Goal: Task Accomplishment & Management: Use online tool/utility

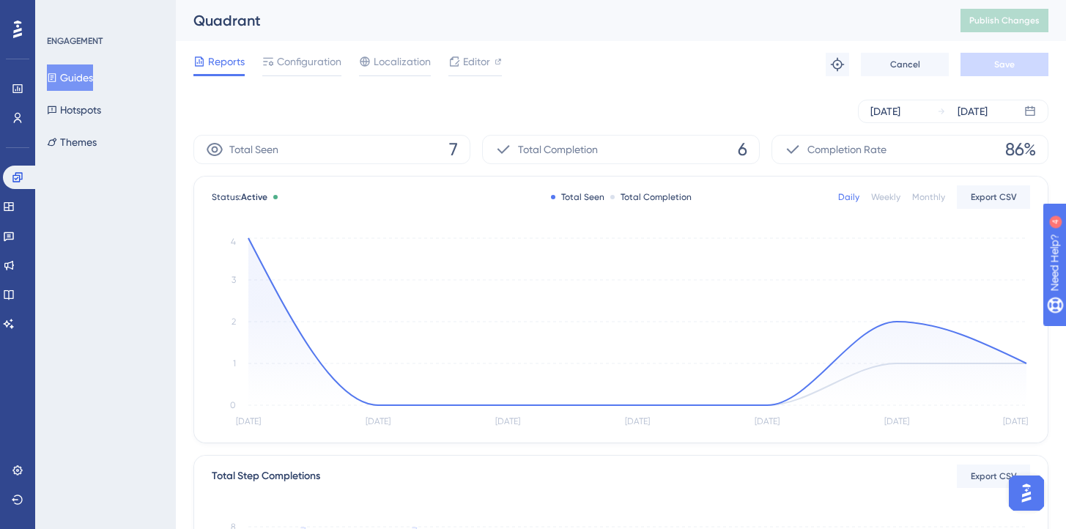
click at [93, 85] on button "Guides" at bounding box center [70, 77] width 46 height 26
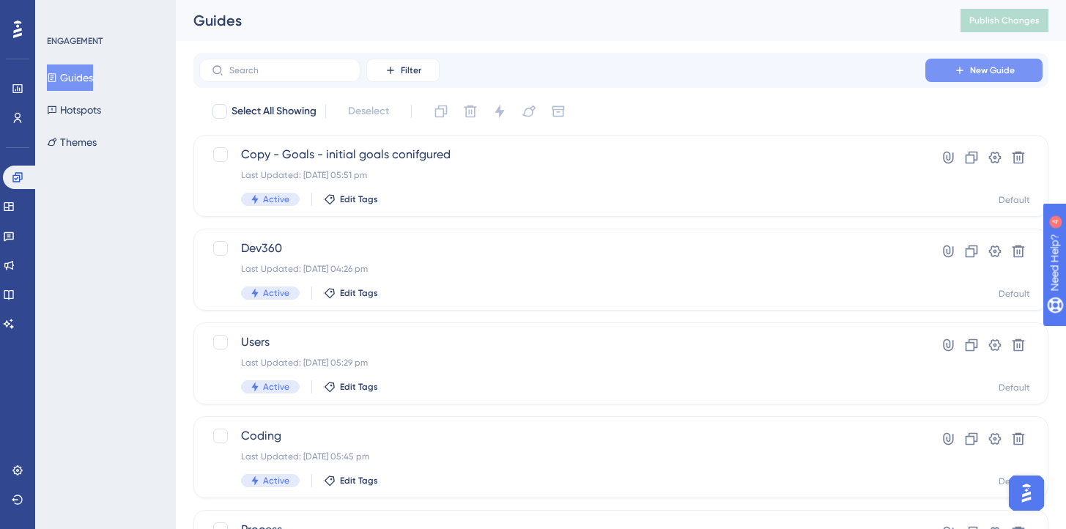
click at [965, 76] on button "New Guide" at bounding box center [984, 70] width 117 height 23
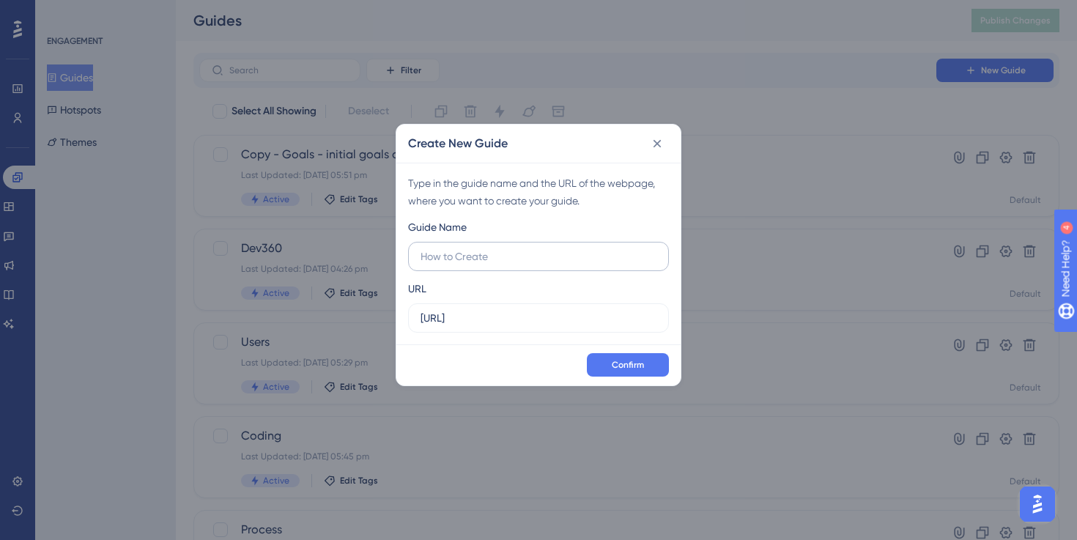
click at [482, 263] on input "text" at bounding box center [539, 256] width 236 height 16
type input "Copilot - not integrates"
click at [665, 144] on button at bounding box center [657, 143] width 23 height 23
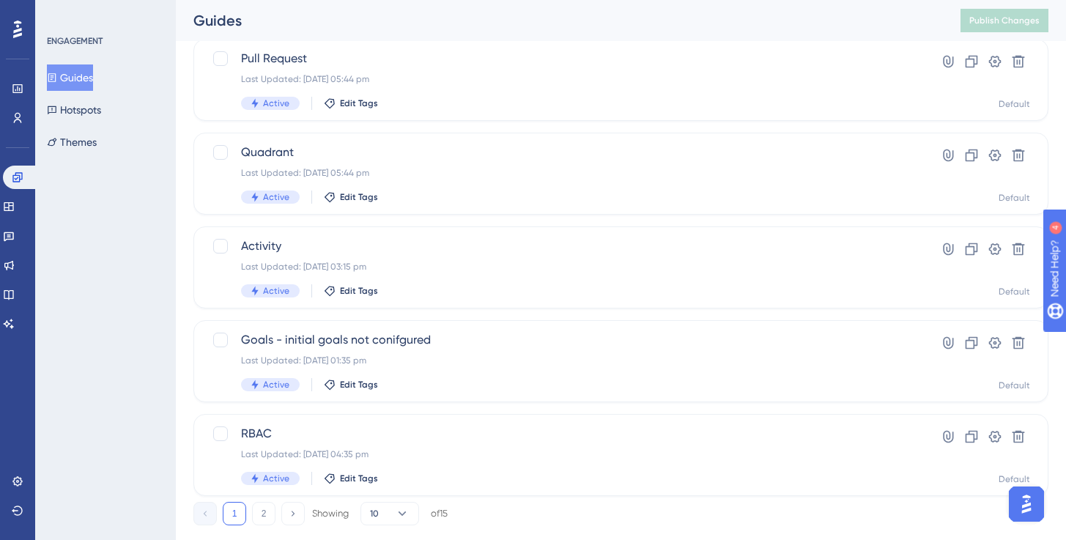
scroll to position [597, 0]
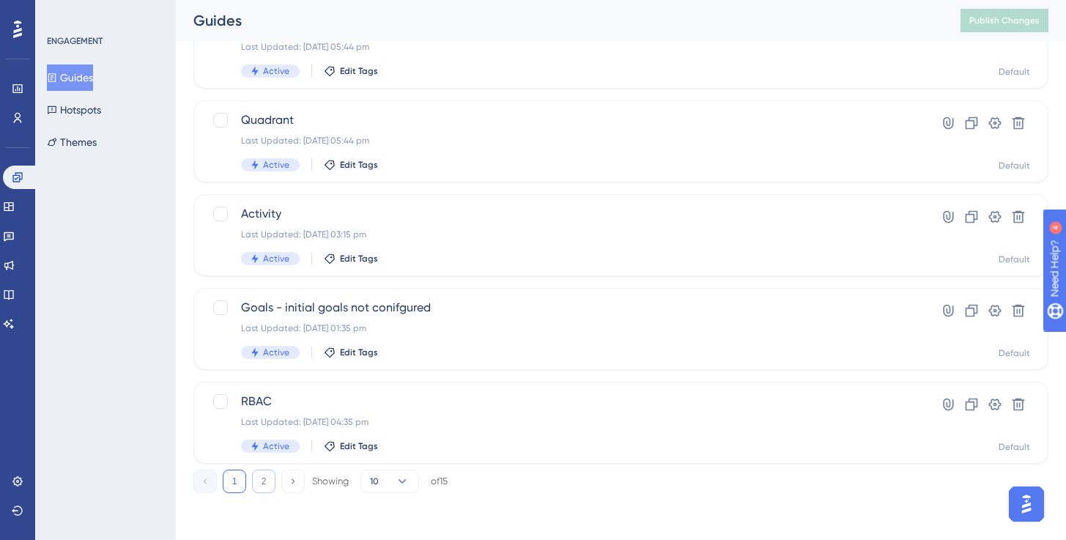
click at [261, 477] on button "2" at bounding box center [263, 481] width 23 height 23
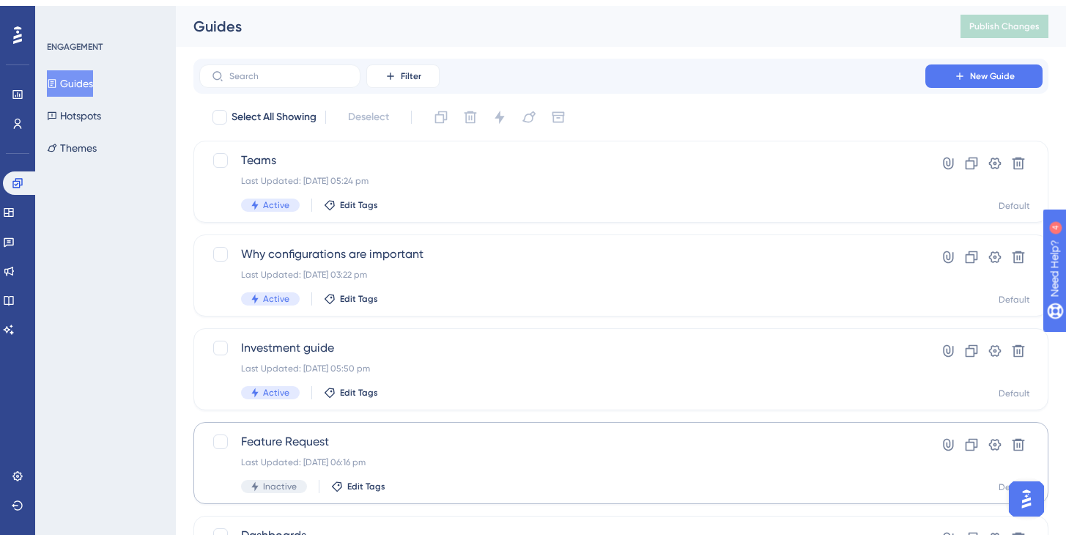
scroll to position [128, 0]
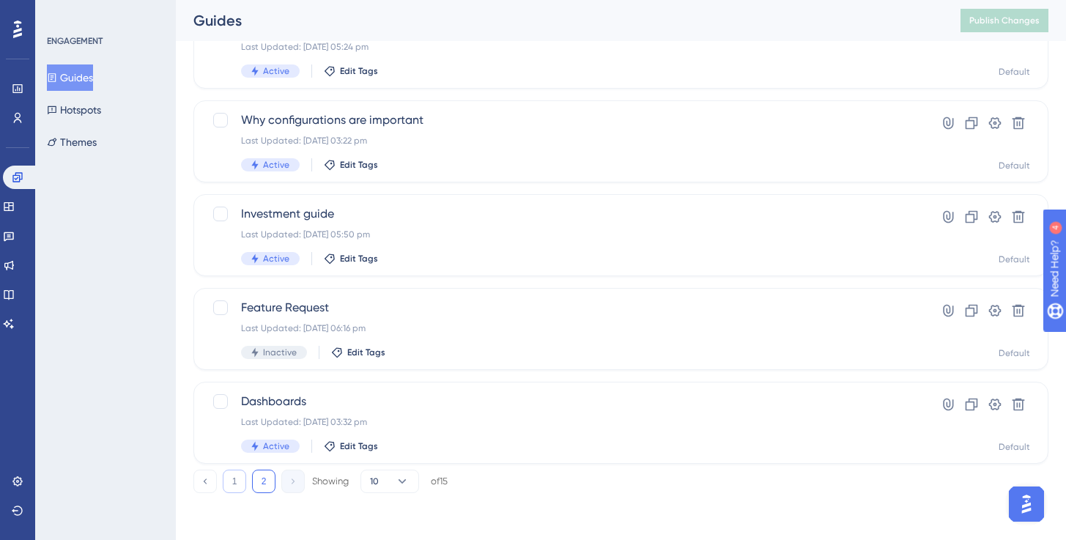
click at [244, 480] on button "1" at bounding box center [234, 481] width 23 height 23
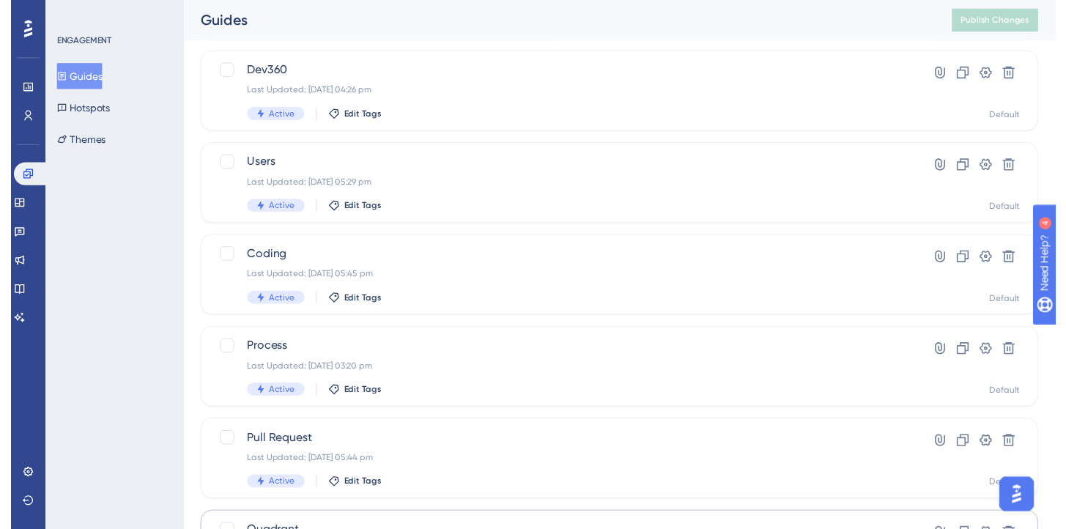
scroll to position [0, 0]
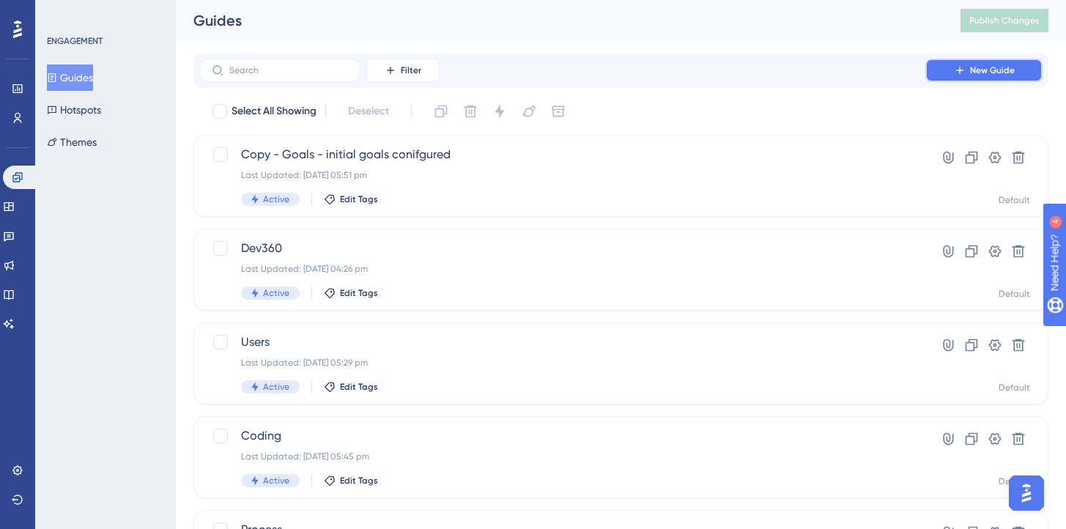
click at [955, 73] on icon at bounding box center [960, 70] width 12 height 12
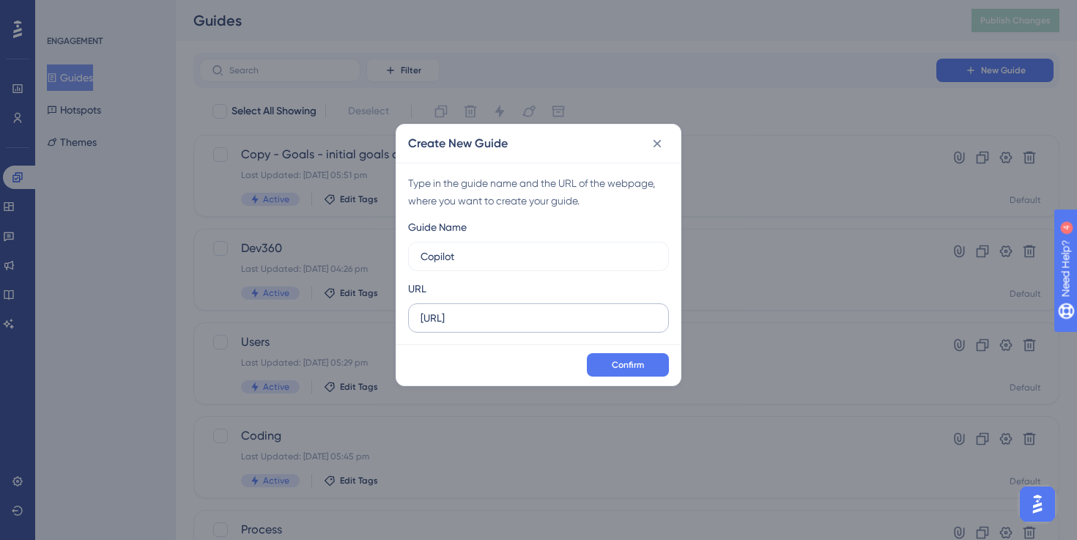
type input "Copilot"
click at [497, 319] on input "[URL]" at bounding box center [539, 318] width 236 height 16
paste input "/dashboard/copilot-adoption"
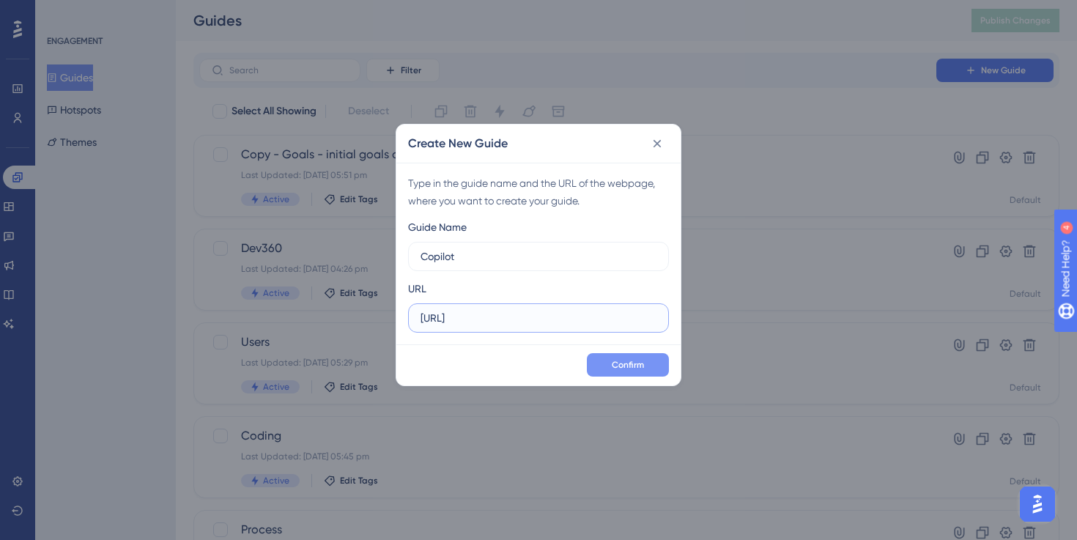
type input "[URL]"
click at [619, 371] on button "Confirm" at bounding box center [628, 364] width 82 height 23
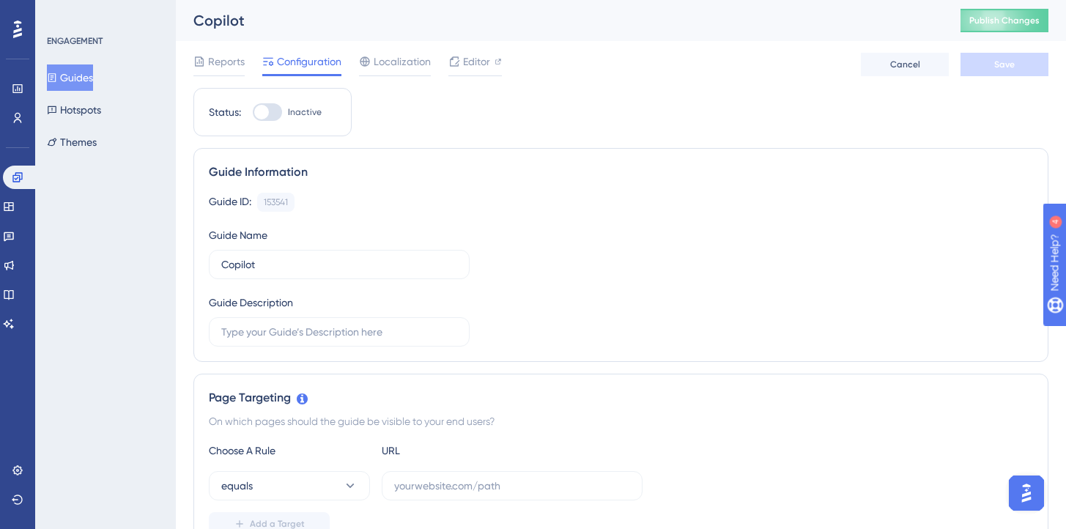
click at [276, 114] on div at bounding box center [267, 112] width 29 height 18
click at [253, 113] on input "Inactive" at bounding box center [252, 112] width 1 height 1
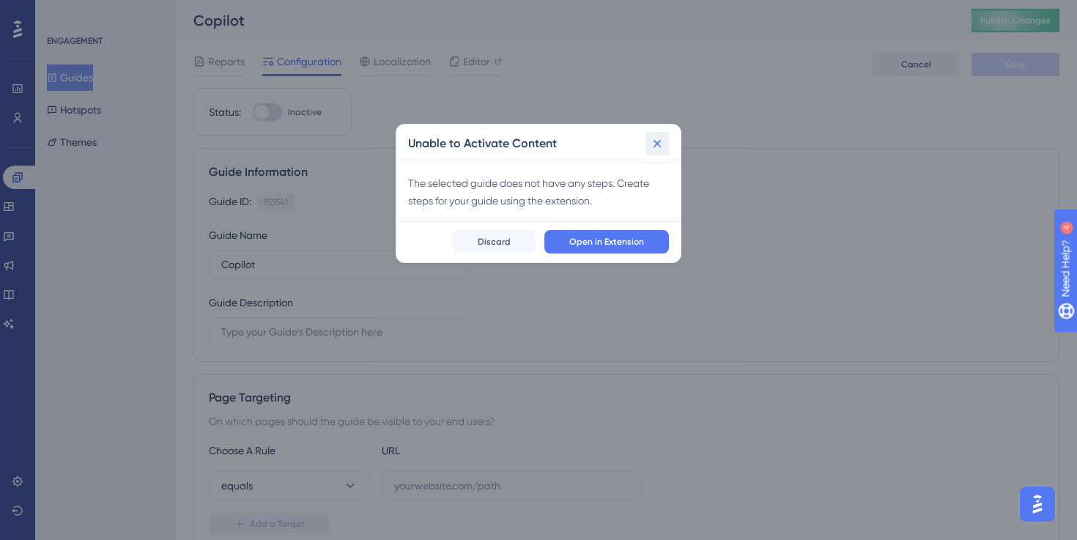
click at [649, 144] on button at bounding box center [657, 143] width 23 height 23
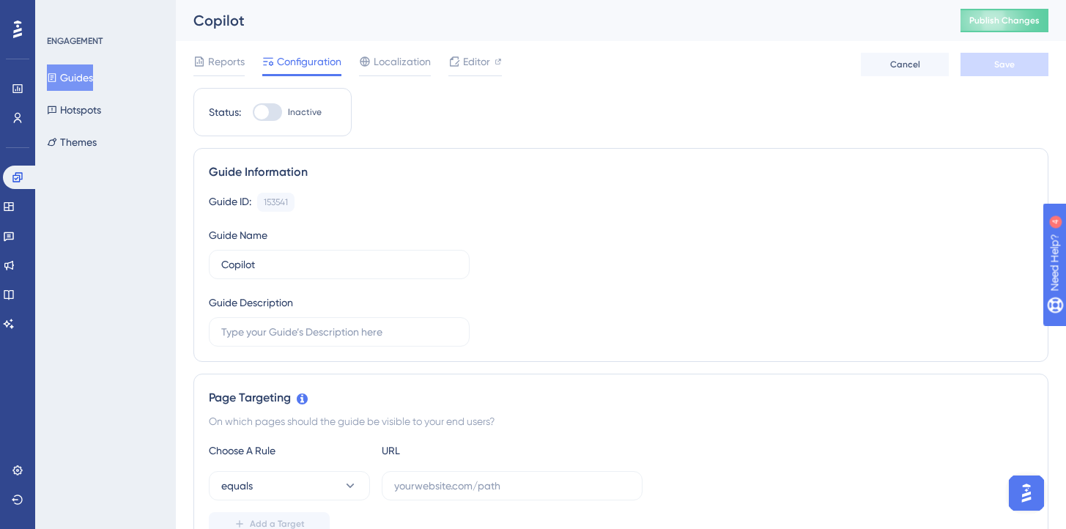
click at [270, 106] on div at bounding box center [267, 112] width 29 height 18
click at [253, 112] on input "Inactive" at bounding box center [252, 112] width 1 height 1
checkbox input "false"
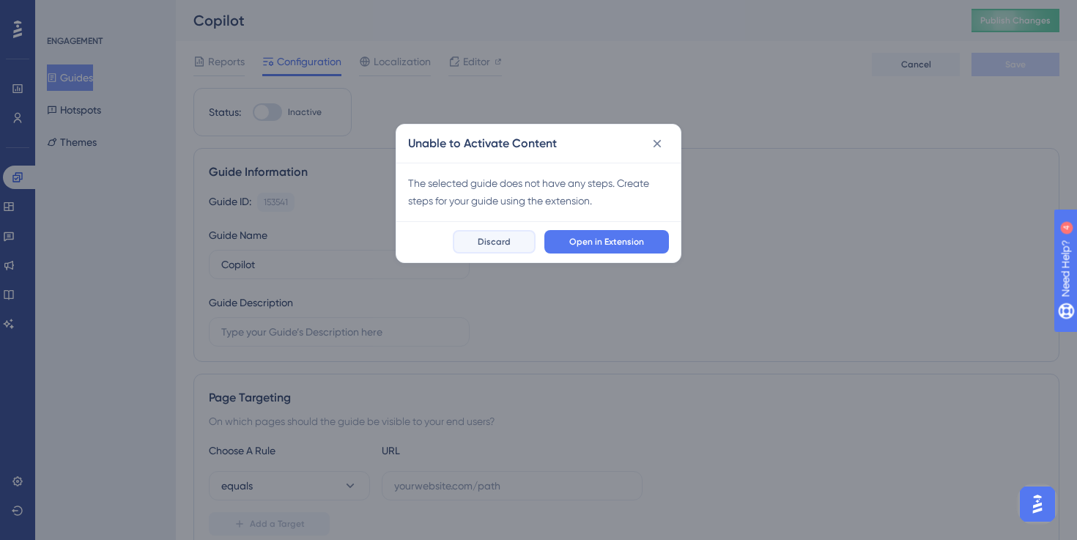
click at [500, 241] on span "Discard" at bounding box center [494, 242] width 33 height 12
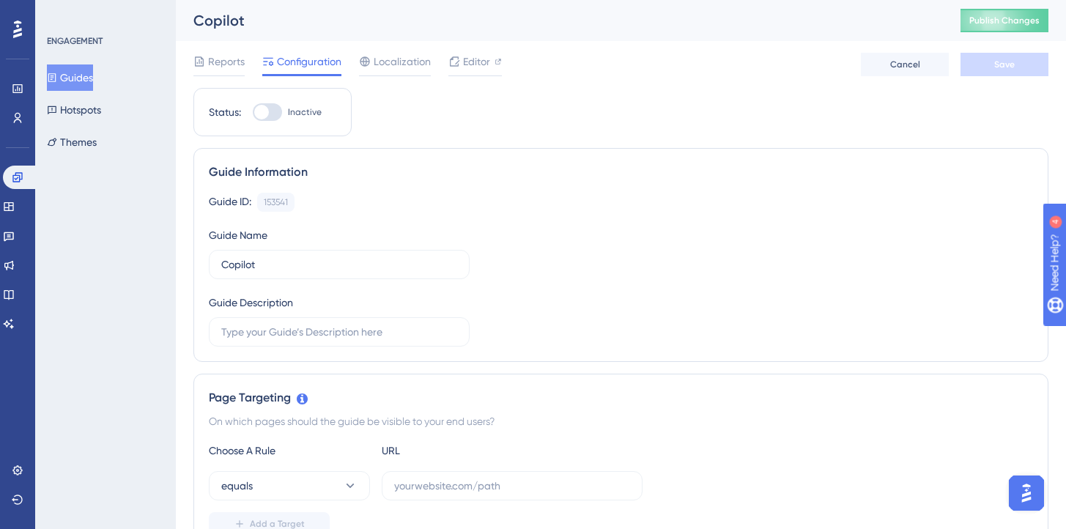
click at [93, 82] on button "Guides" at bounding box center [70, 77] width 46 height 26
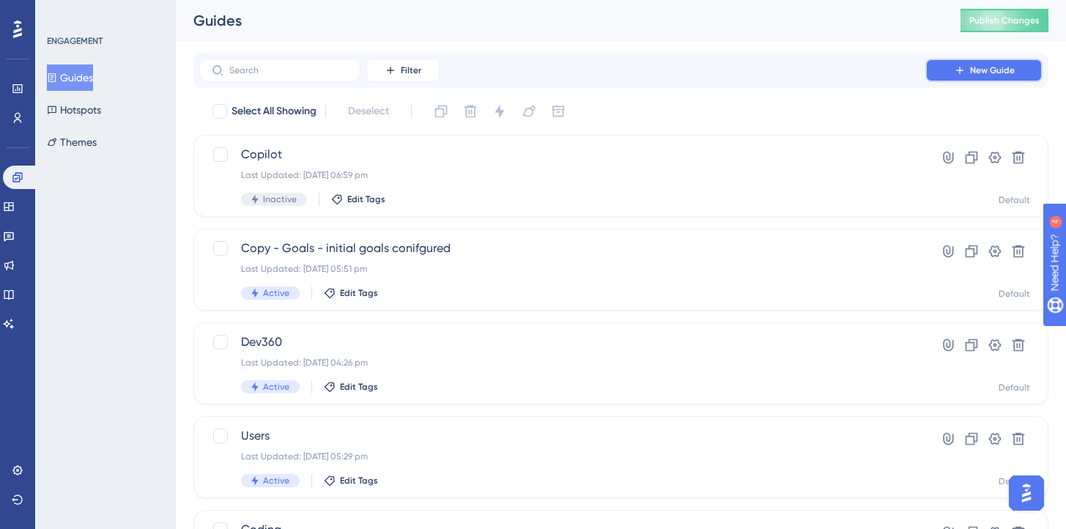
click at [944, 67] on button "New Guide" at bounding box center [984, 70] width 117 height 23
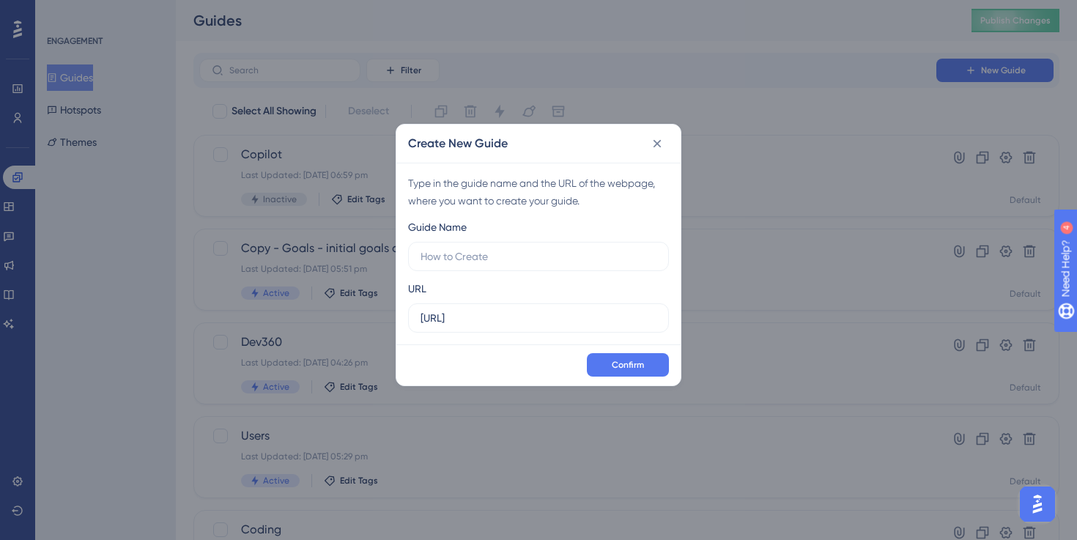
type input "[URL]"
click at [526, 306] on label "[URL]" at bounding box center [538, 317] width 261 height 29
click at [526, 310] on input "[URL]" at bounding box center [539, 318] width 236 height 16
click at [526, 306] on label "[URL]" at bounding box center [538, 317] width 261 height 29
click at [526, 310] on input "[URL]" at bounding box center [539, 318] width 236 height 16
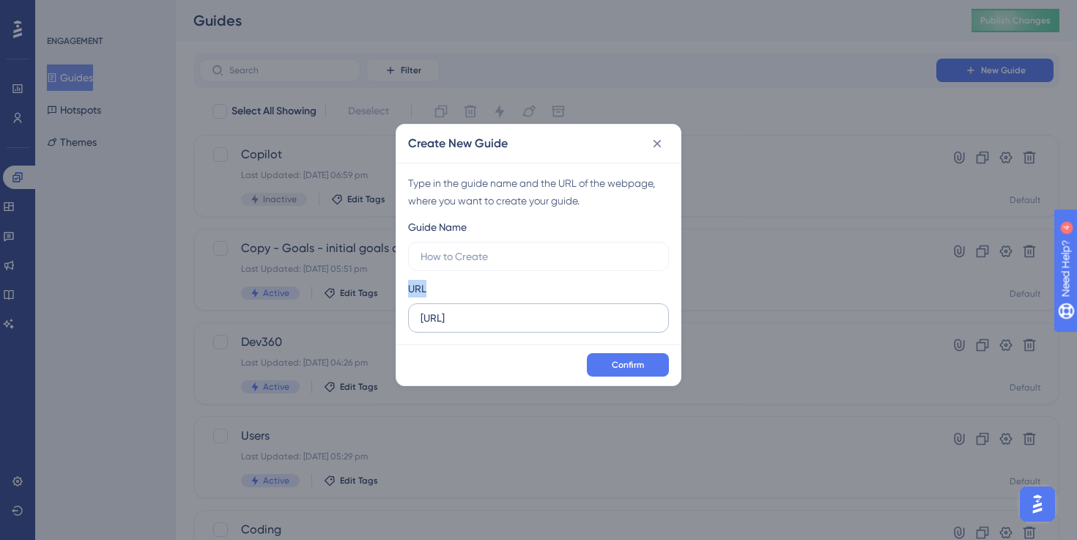
click at [526, 306] on label "[URL]" at bounding box center [538, 317] width 261 height 29
click at [526, 310] on input "[URL]" at bounding box center [539, 318] width 236 height 16
click at [526, 306] on label "[URL]" at bounding box center [538, 317] width 261 height 29
click at [526, 310] on input "[URL]" at bounding box center [539, 318] width 236 height 16
click at [528, 311] on input "[URL]" at bounding box center [539, 318] width 236 height 16
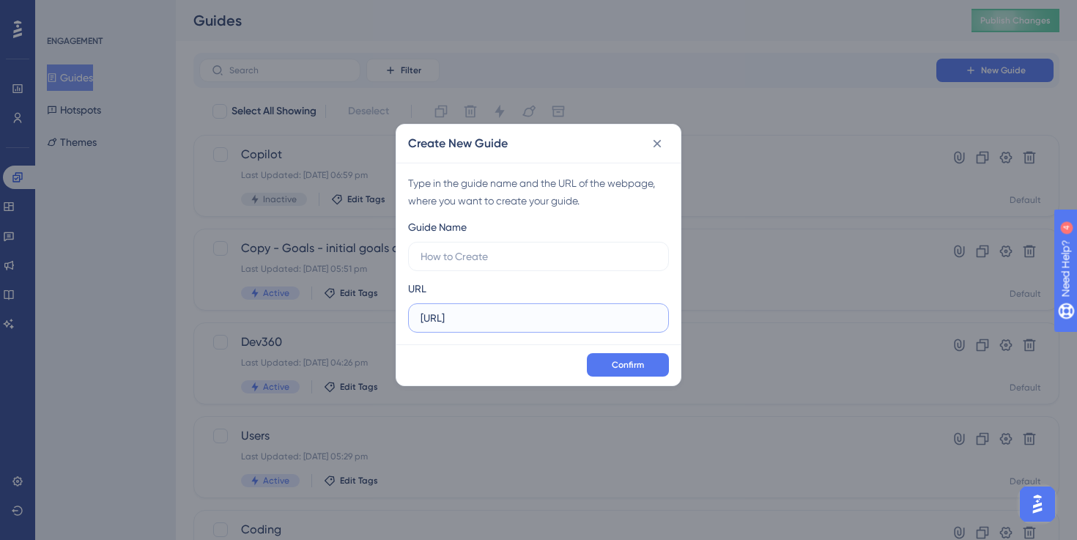
click at [528, 311] on input "[URL]" at bounding box center [539, 318] width 236 height 16
paste input "/dashboard/cursor-adoption"
type input "[URL]"
click at [527, 251] on input "text" at bounding box center [539, 256] width 236 height 16
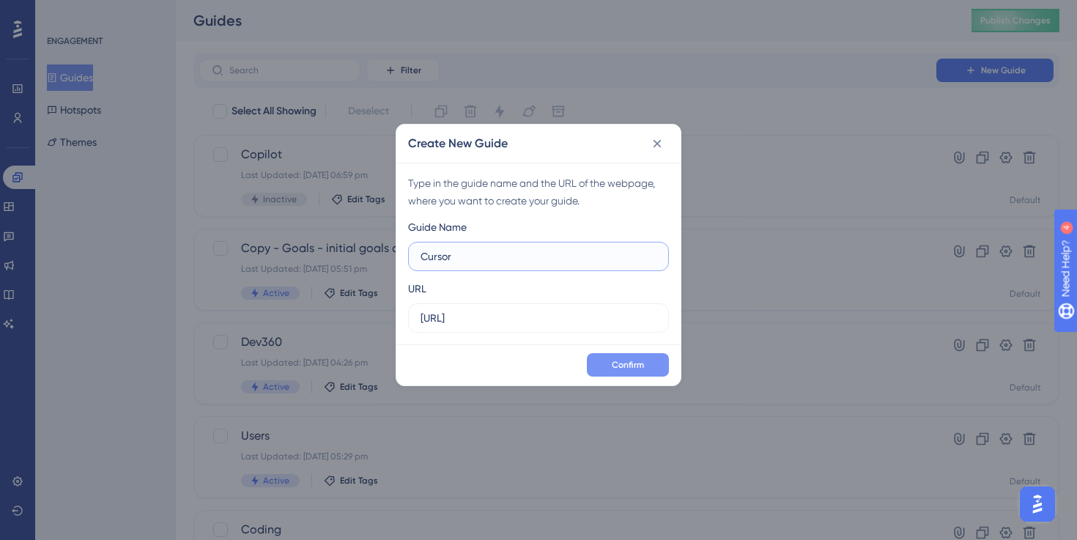
type input "Cursor"
click at [631, 363] on span "Confirm" at bounding box center [628, 365] width 32 height 12
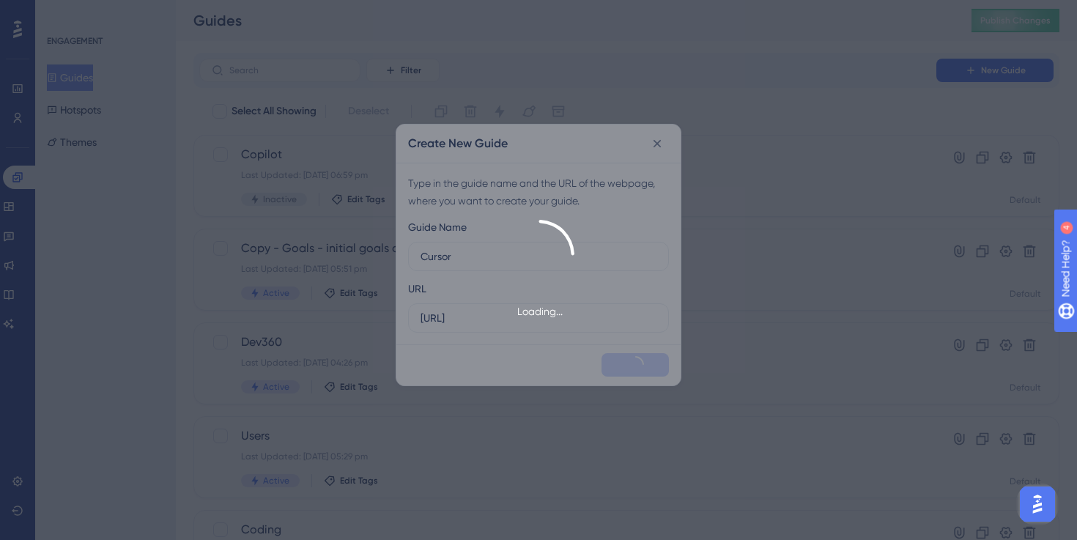
click at [343, 212] on div "Loading..." at bounding box center [538, 270] width 1077 height 540
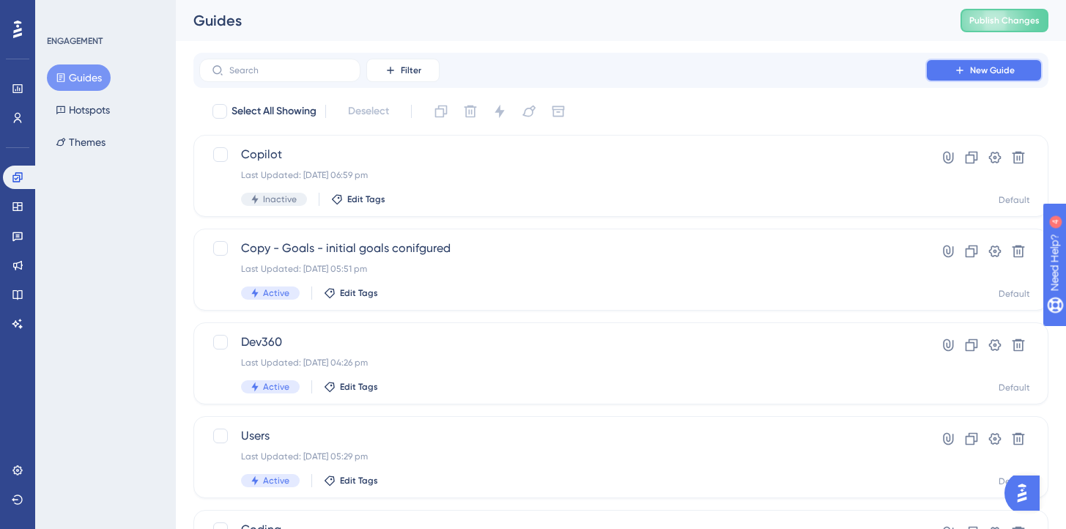
click at [950, 74] on button "New Guide" at bounding box center [984, 70] width 117 height 23
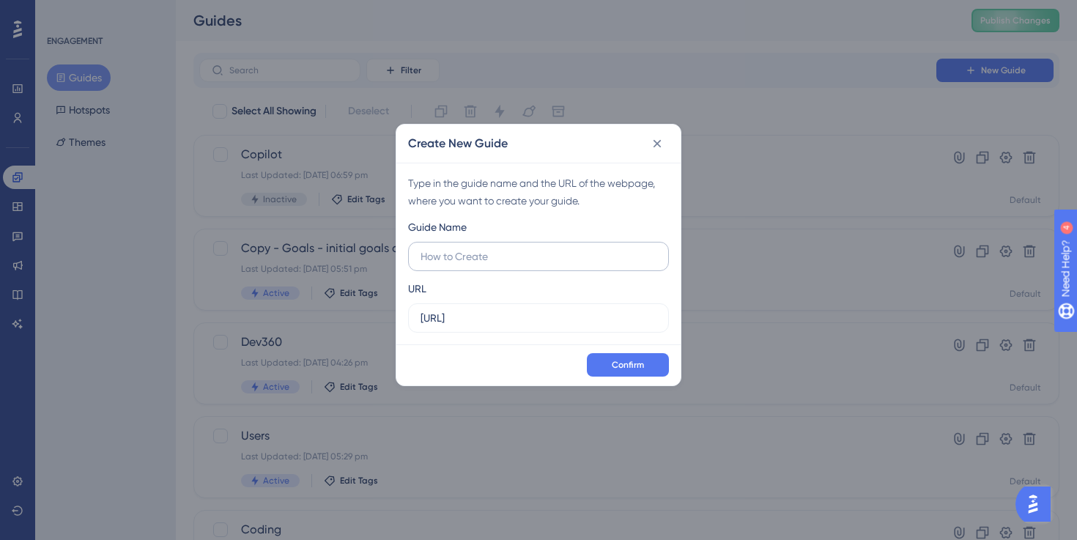
click at [564, 260] on input "text" at bounding box center [539, 256] width 236 height 16
type input "Cursor"
click at [633, 354] on button "Confirm" at bounding box center [628, 364] width 82 height 23
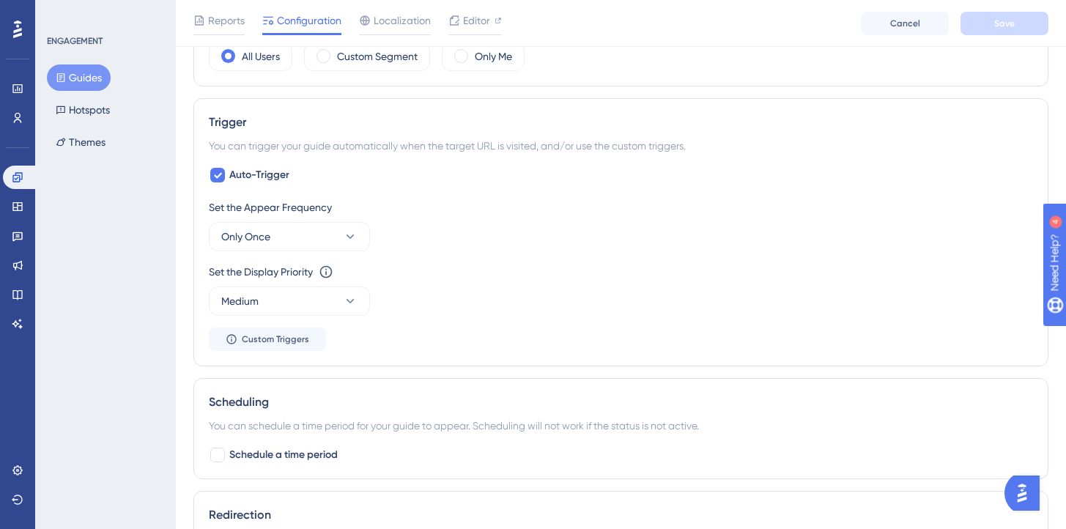
scroll to position [624, 0]
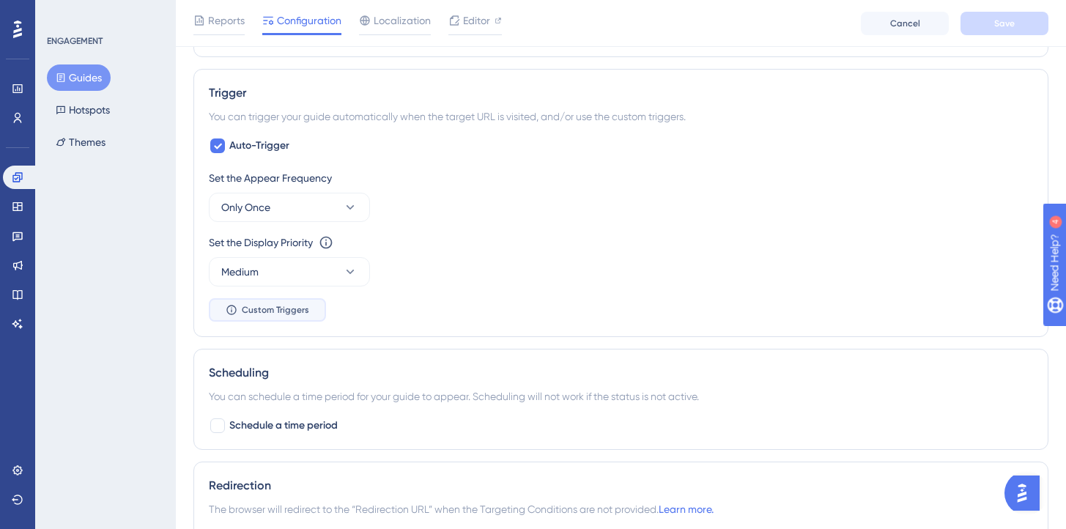
click at [304, 302] on button "Custom Triggers" at bounding box center [267, 309] width 117 height 23
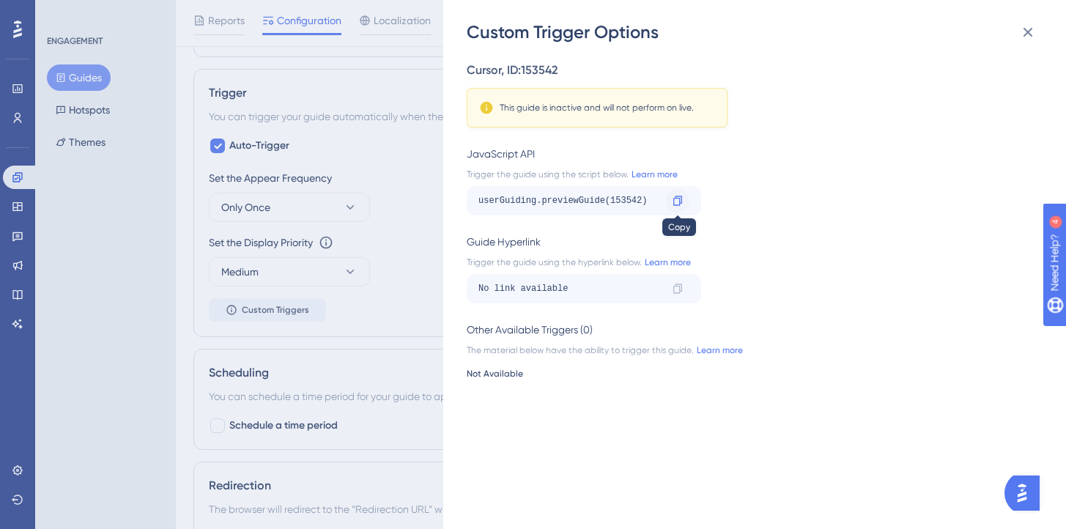
click at [679, 202] on icon at bounding box center [678, 201] width 9 height 10
click at [289, 79] on div "Custom Trigger Options Cursor , ID: 153542 This guide is inactive and will not …" at bounding box center [533, 264] width 1066 height 529
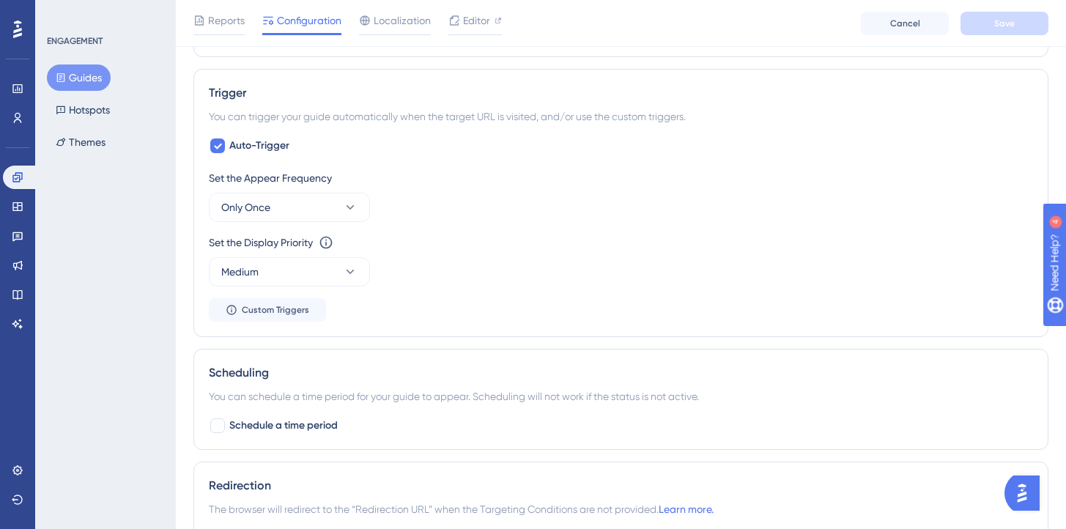
click at [95, 74] on button "Guides" at bounding box center [79, 77] width 64 height 26
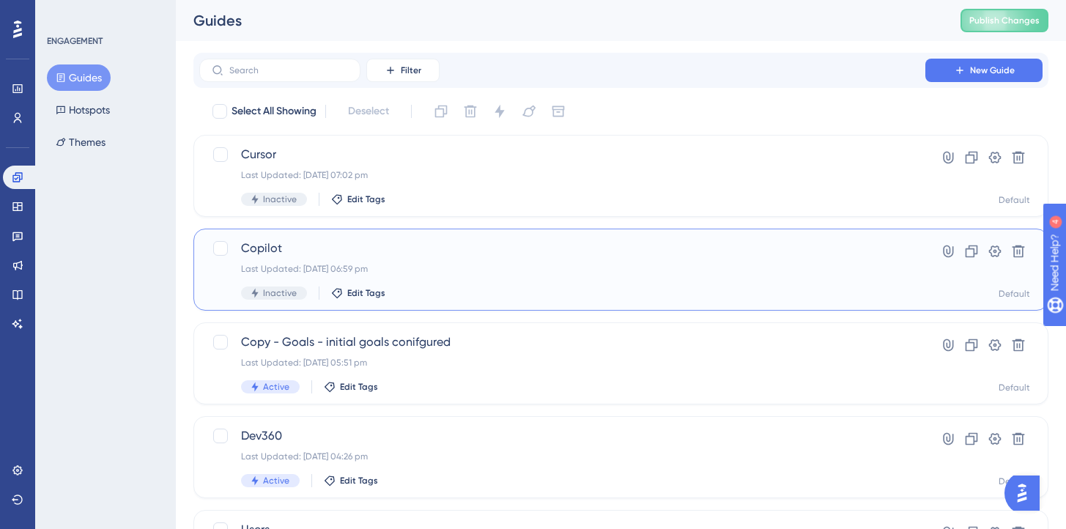
click at [292, 254] on span "Copilot" at bounding box center [562, 249] width 643 height 18
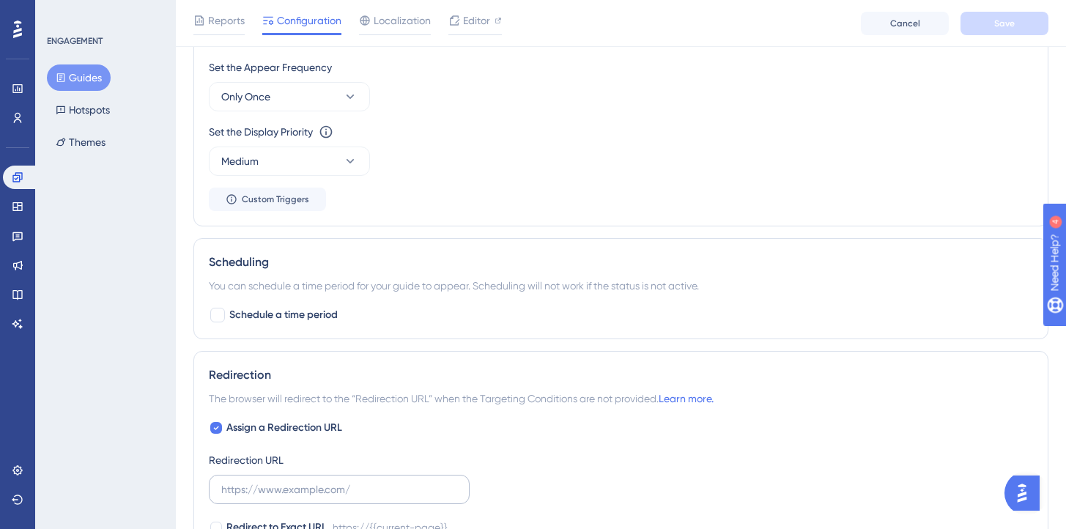
scroll to position [736, 0]
click at [299, 196] on span "Custom Triggers" at bounding box center [275, 199] width 67 height 12
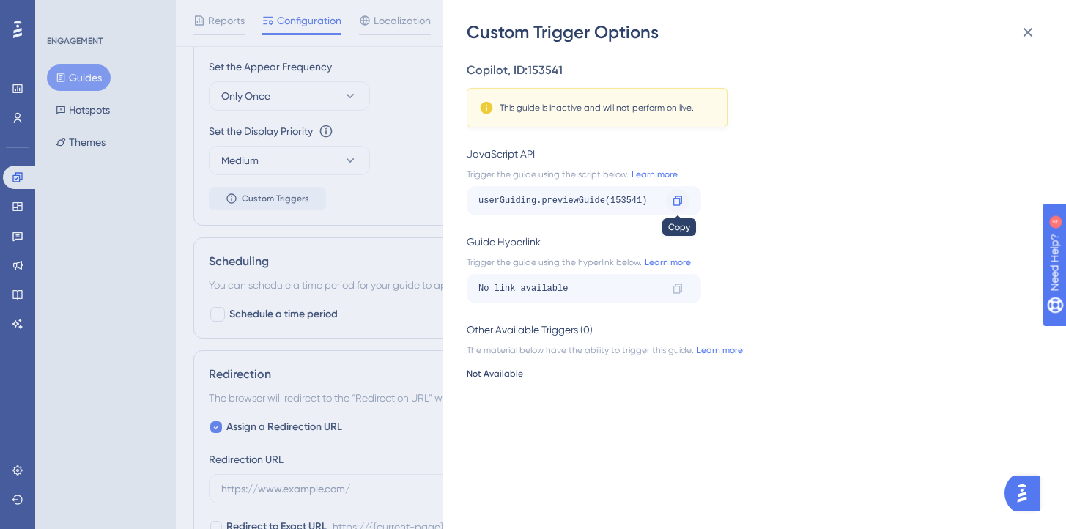
click at [676, 202] on icon at bounding box center [678, 201] width 12 height 12
